Goal: Information Seeking & Learning: Learn about a topic

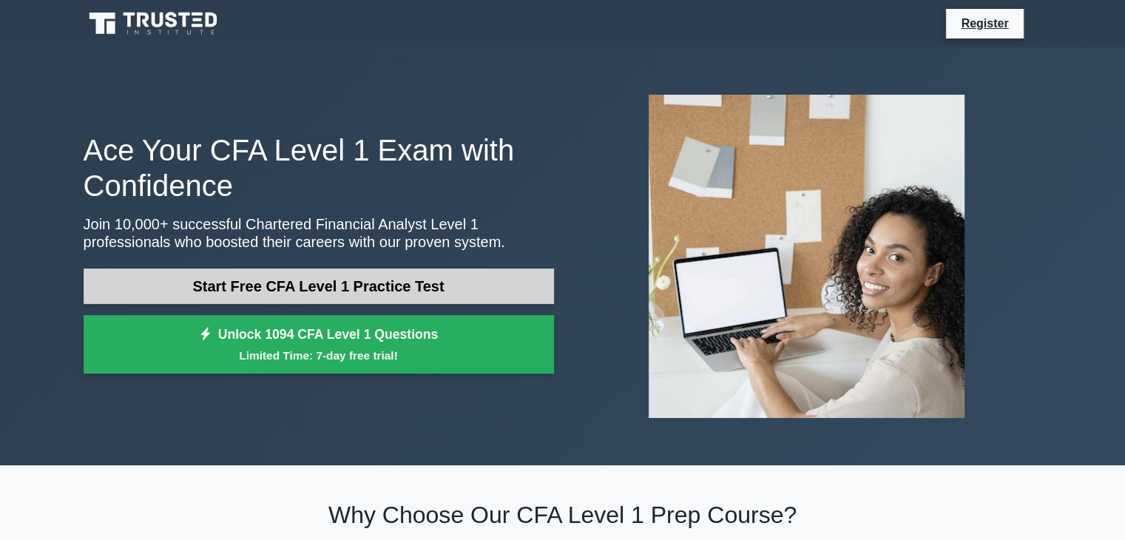
click at [518, 277] on link "Start Free CFA Level 1 Practice Test" at bounding box center [319, 286] width 470 height 36
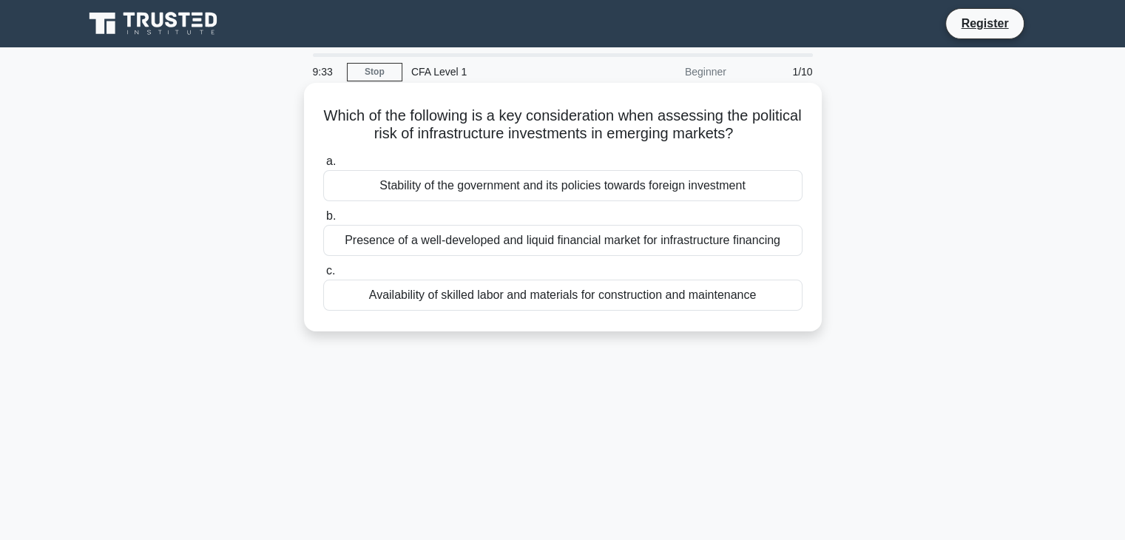
click at [715, 246] on div "Presence of a well-developed and liquid financial market for infrastructure fin…" at bounding box center [562, 240] width 479 height 31
click at [323, 221] on input "b. Presence of a well-developed and liquid financial market for infrastructure …" at bounding box center [323, 217] width 0 height 10
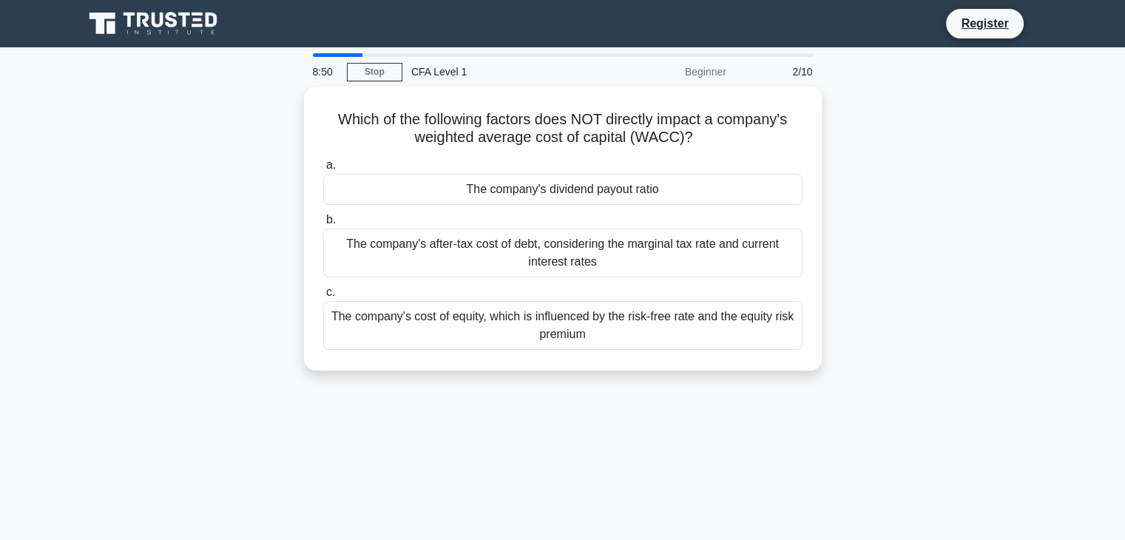
click at [715, 246] on div "The company's after-tax cost of debt, considering the marginal tax rate and cur…" at bounding box center [562, 253] width 479 height 49
click at [323, 225] on input "b. The company's after-tax cost of debt, considering the marginal tax rate and …" at bounding box center [323, 220] width 0 height 10
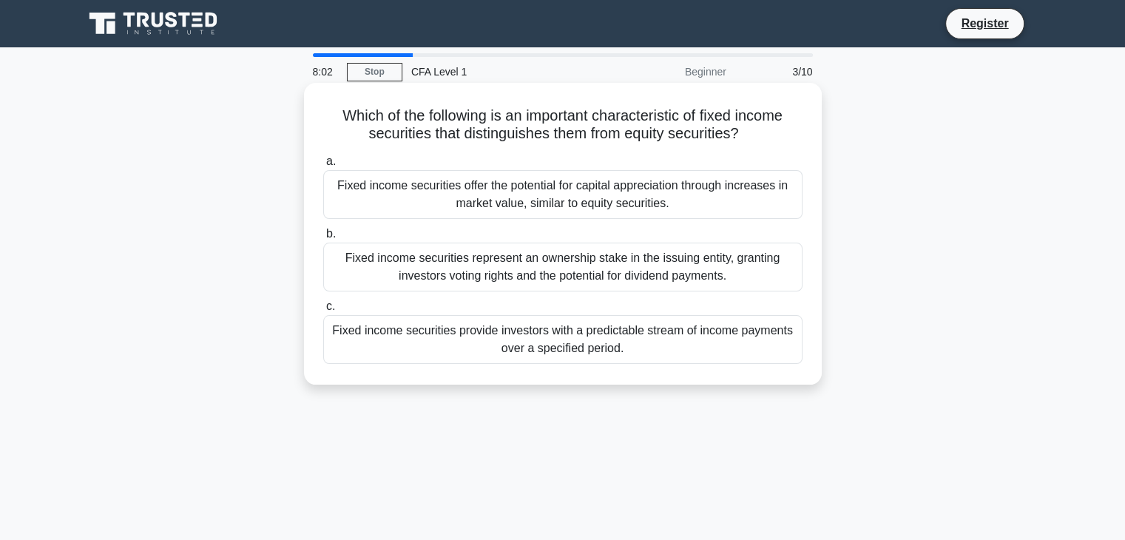
click at [700, 330] on div "Fixed income securities provide investors with a predictable stream of income p…" at bounding box center [562, 339] width 479 height 49
click at [323, 311] on input "c. Fixed income securities provide investors with a predictable stream of incom…" at bounding box center [323, 307] width 0 height 10
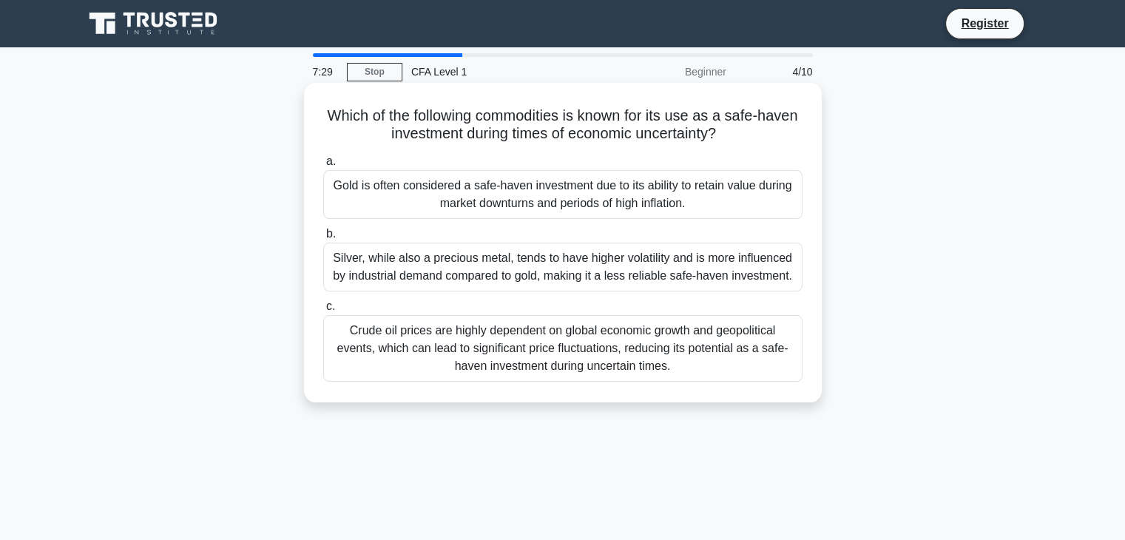
click at [689, 187] on div "Gold is often considered a safe-haven investment due to its ability to retain v…" at bounding box center [562, 194] width 479 height 49
click at [323, 166] on input "a. Gold is often considered a safe-haven investment due to its ability to retai…" at bounding box center [323, 162] width 0 height 10
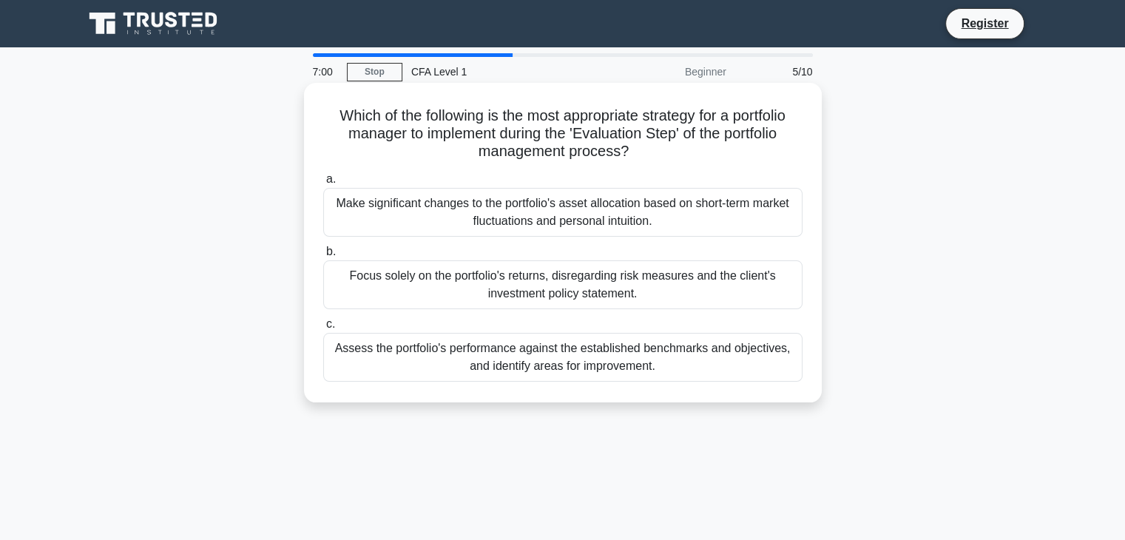
click at [624, 347] on div "Assess the portfolio's performance against the established benchmarks and objec…" at bounding box center [562, 357] width 479 height 49
click at [323, 329] on input "c. Assess the portfolio's performance against the established benchmarks and ob…" at bounding box center [323, 325] width 0 height 10
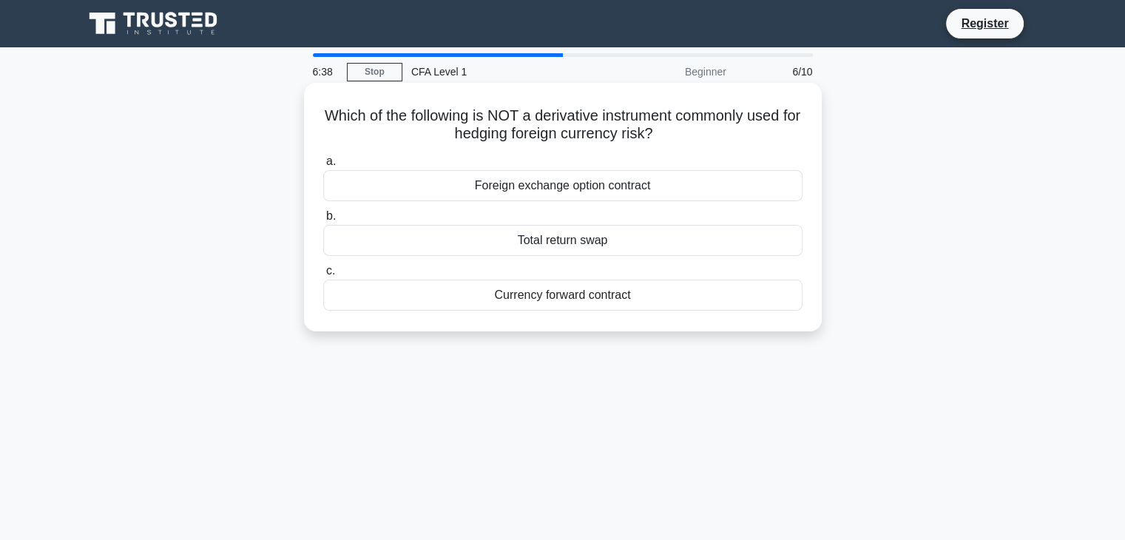
click at [651, 258] on div "a. Foreign exchange option contract b. Total return swap c." at bounding box center [562, 231] width 497 height 164
click at [654, 244] on div "Total return swap" at bounding box center [562, 240] width 479 height 31
click at [323, 221] on input "b. Total return swap" at bounding box center [323, 217] width 0 height 10
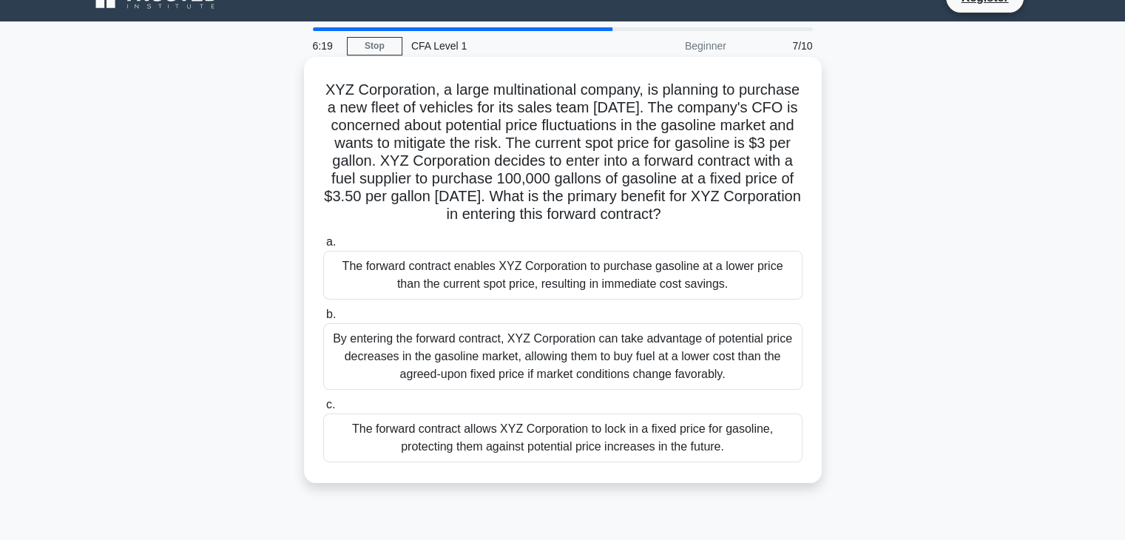
scroll to position [27, 0]
click at [624, 456] on div "The forward contract allows XYZ Corporation to lock in a fixed price for gasoli…" at bounding box center [562, 437] width 479 height 49
click at [323, 409] on input "c. The forward contract allows XYZ Corporation to lock in a fixed price for gas…" at bounding box center [323, 404] width 0 height 10
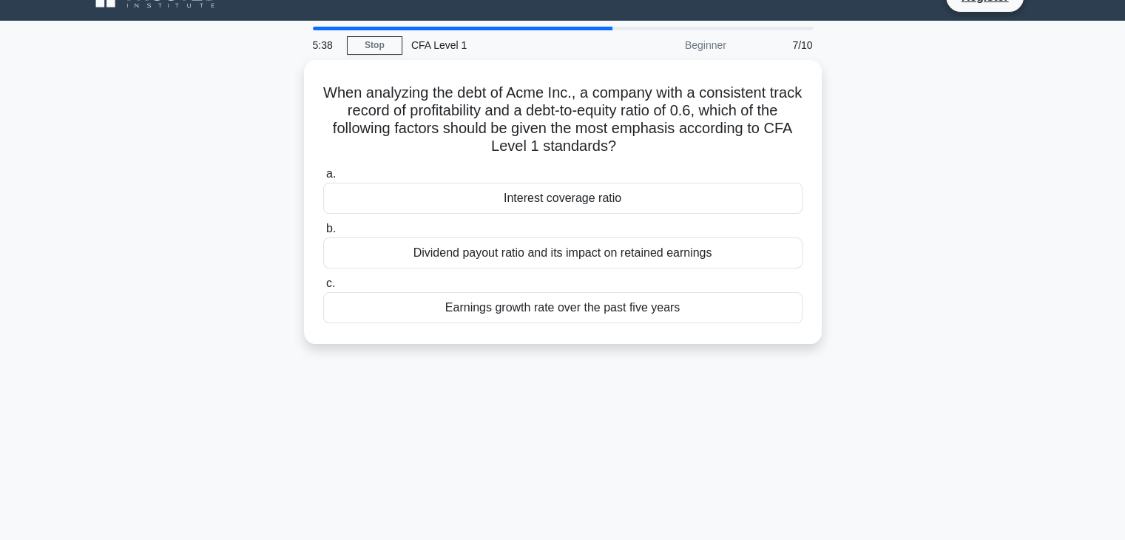
scroll to position [0, 0]
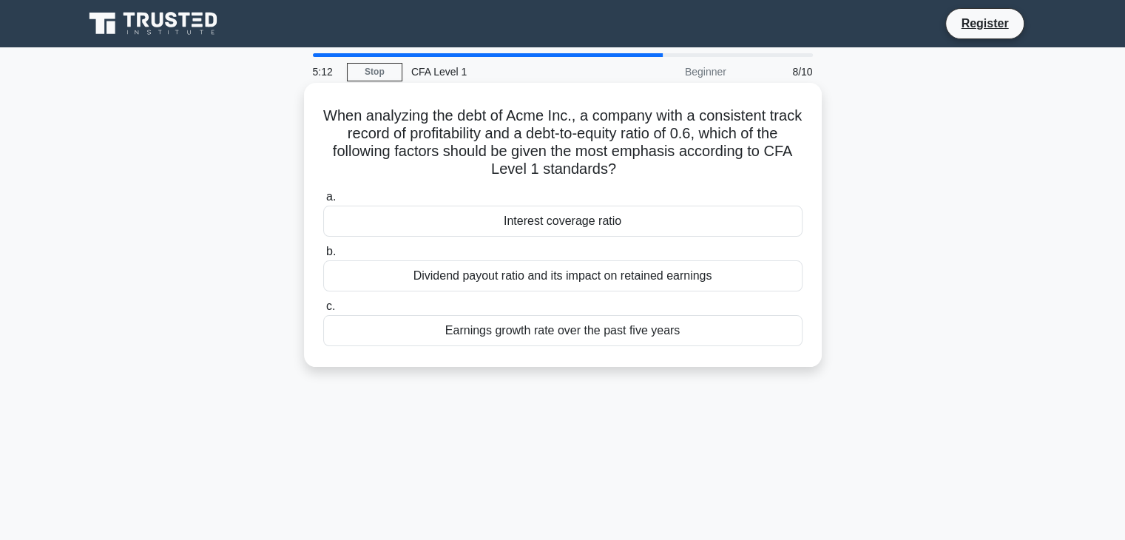
click at [618, 224] on div "Interest coverage ratio" at bounding box center [562, 221] width 479 height 31
click at [323, 202] on input "a. Interest coverage ratio" at bounding box center [323, 197] width 0 height 10
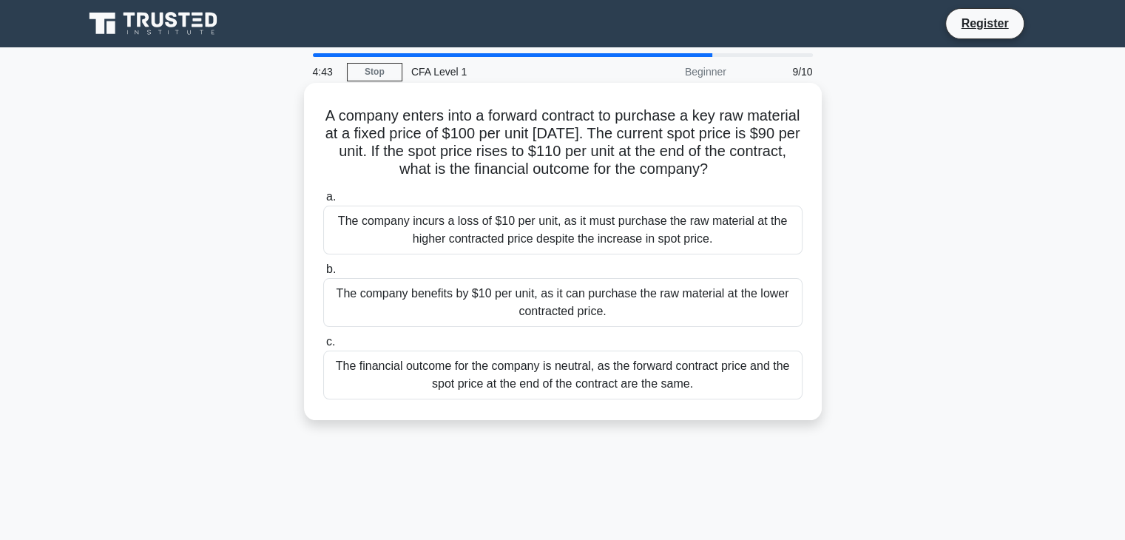
drag, startPoint x: 618, startPoint y: 224, endPoint x: 615, endPoint y: 294, distance: 69.6
click at [615, 294] on div "a. The company incurs a loss of $10 per unit, as it must purchase the raw mater…" at bounding box center [562, 293] width 497 height 217
click at [651, 265] on label "b. The company benefits by $10 per unit, as it can purchase the raw material at…" at bounding box center [562, 293] width 479 height 67
click at [323, 265] on input "b. The company benefits by $10 per unit, as it can purchase the raw material at…" at bounding box center [323, 270] width 0 height 10
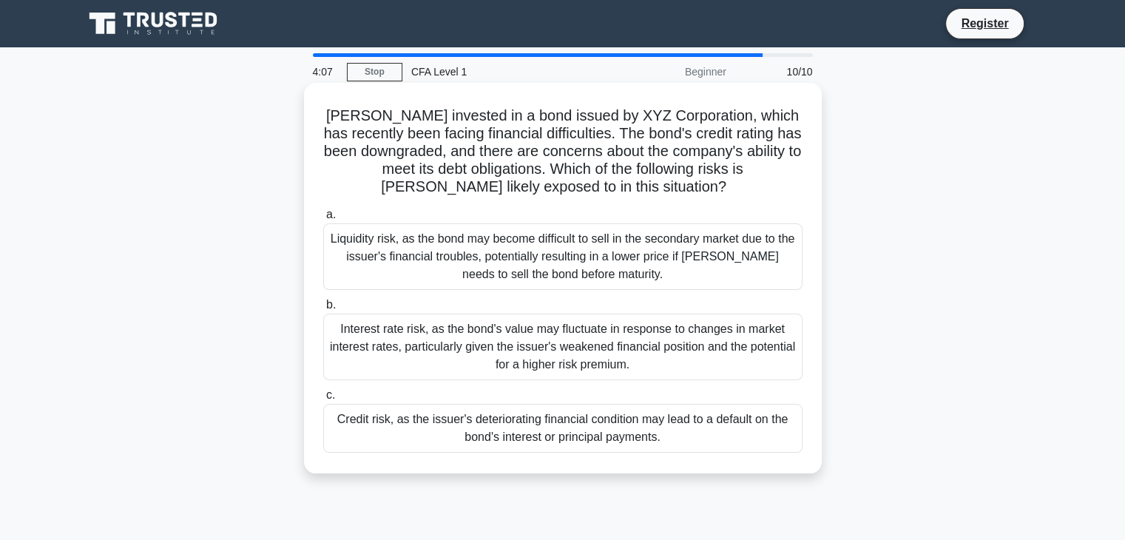
click at [559, 257] on div "Liquidity risk, as the bond may become difficult to sell in the secondary marke…" at bounding box center [562, 256] width 479 height 67
click at [323, 220] on input "a. Liquidity risk, as the bond may become difficult to sell in the secondary ma…" at bounding box center [323, 215] width 0 height 10
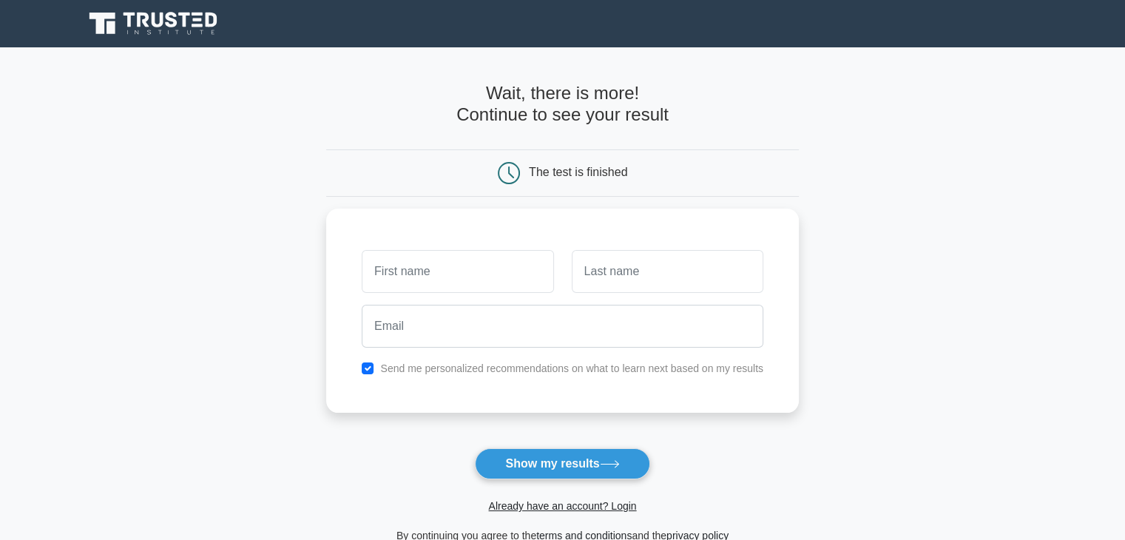
drag, startPoint x: 0, startPoint y: 0, endPoint x: 873, endPoint y: 95, distance: 878.6
click at [873, 95] on main "Wait, there is more! Continue to see your result The test is finished and the" at bounding box center [562, 313] width 1125 height 533
click at [452, 262] on input "text" at bounding box center [458, 267] width 192 height 43
type input "om"
click at [590, 274] on input "text" at bounding box center [668, 267] width 192 height 43
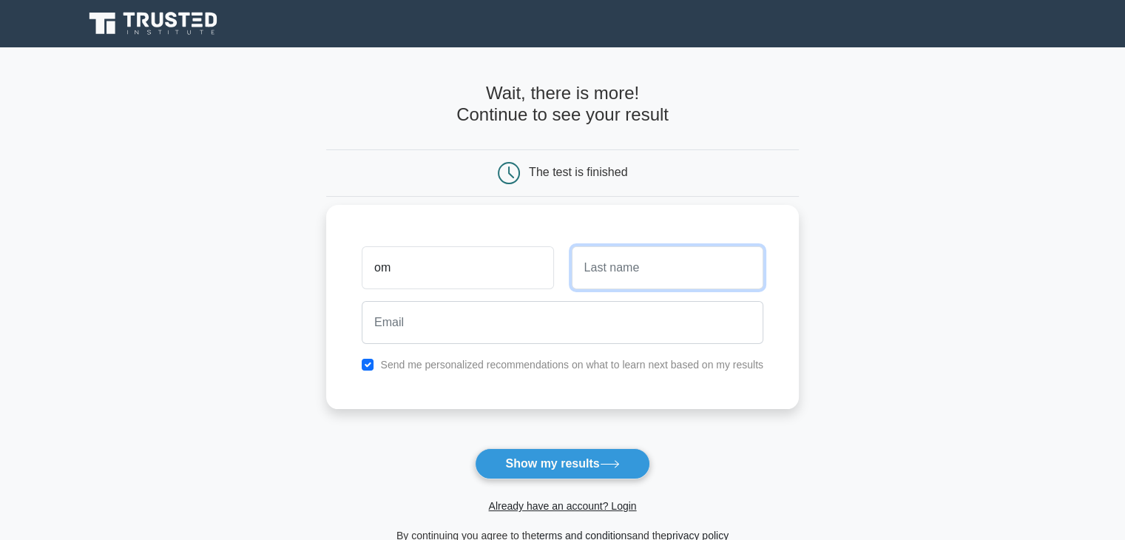
type input "d"
type input "[PERSON_NAME]"
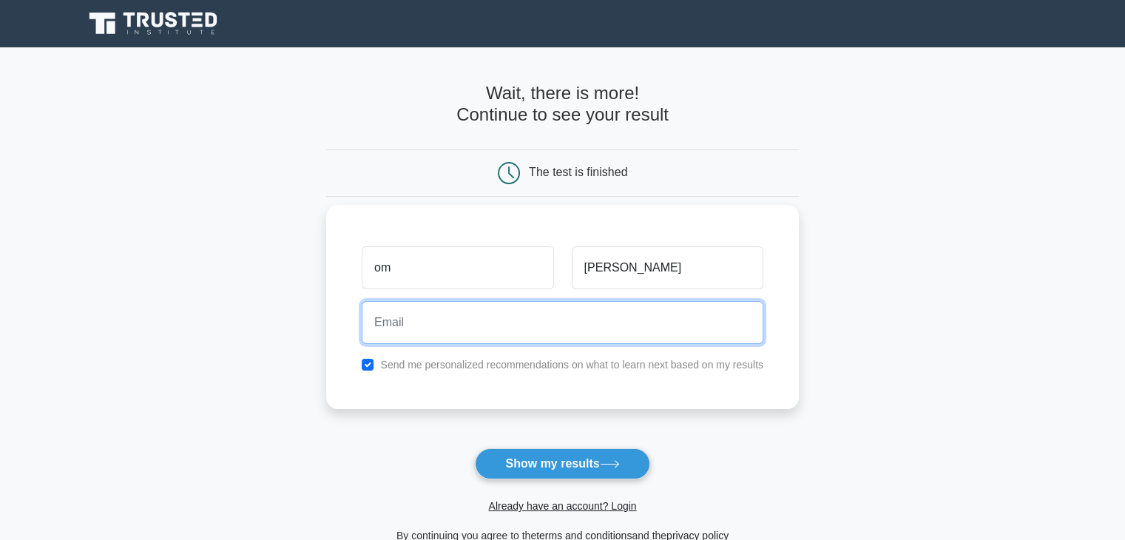
click at [557, 310] on input "email" at bounding box center [563, 322] width 402 height 43
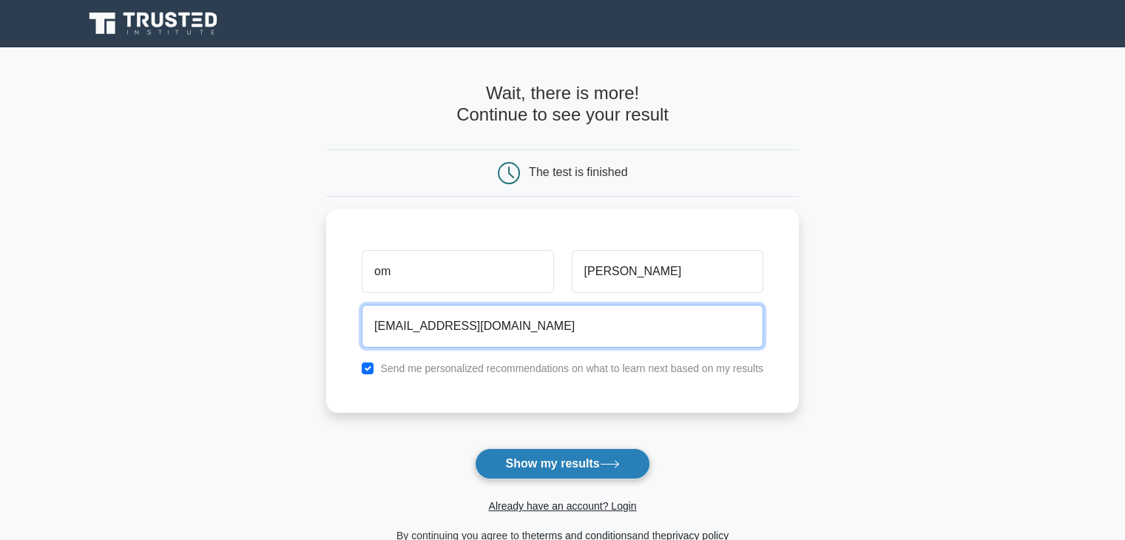
type input "[EMAIL_ADDRESS][DOMAIN_NAME]"
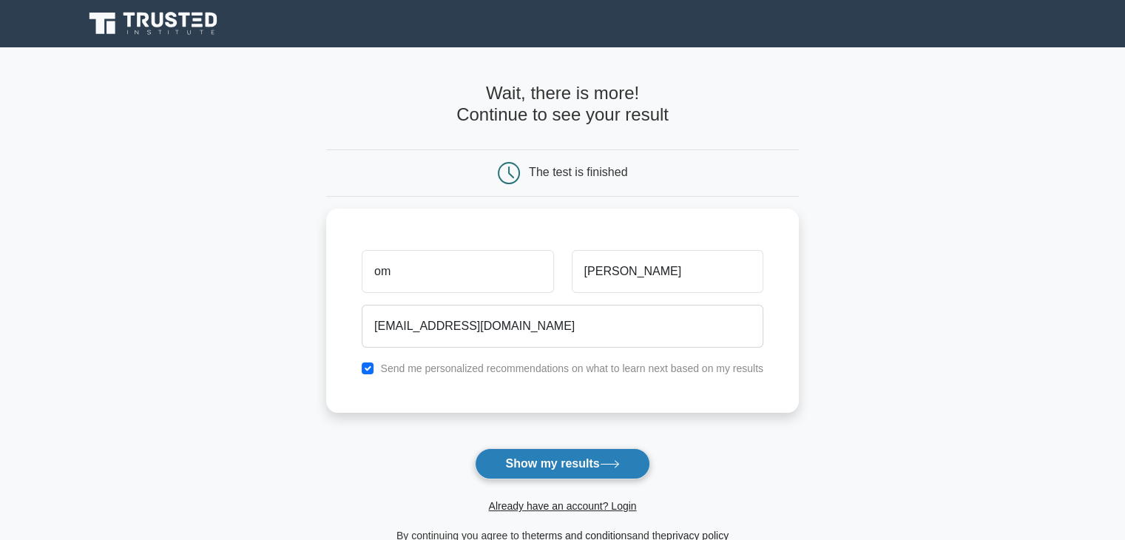
click at [529, 466] on button "Show my results" at bounding box center [562, 463] width 175 height 31
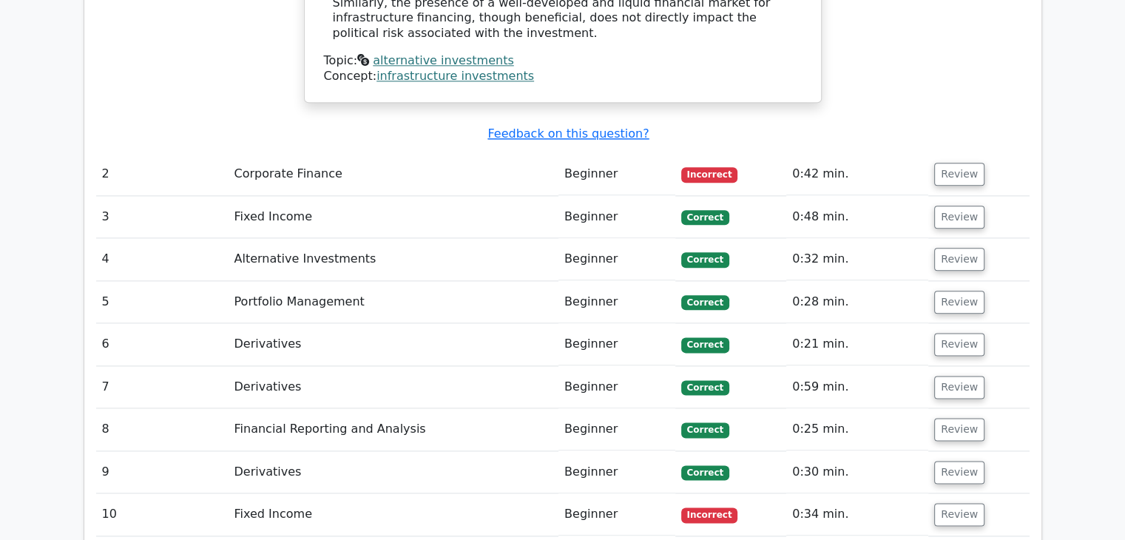
scroll to position [1754, 0]
